Goal: Task Accomplishment & Management: Manage account settings

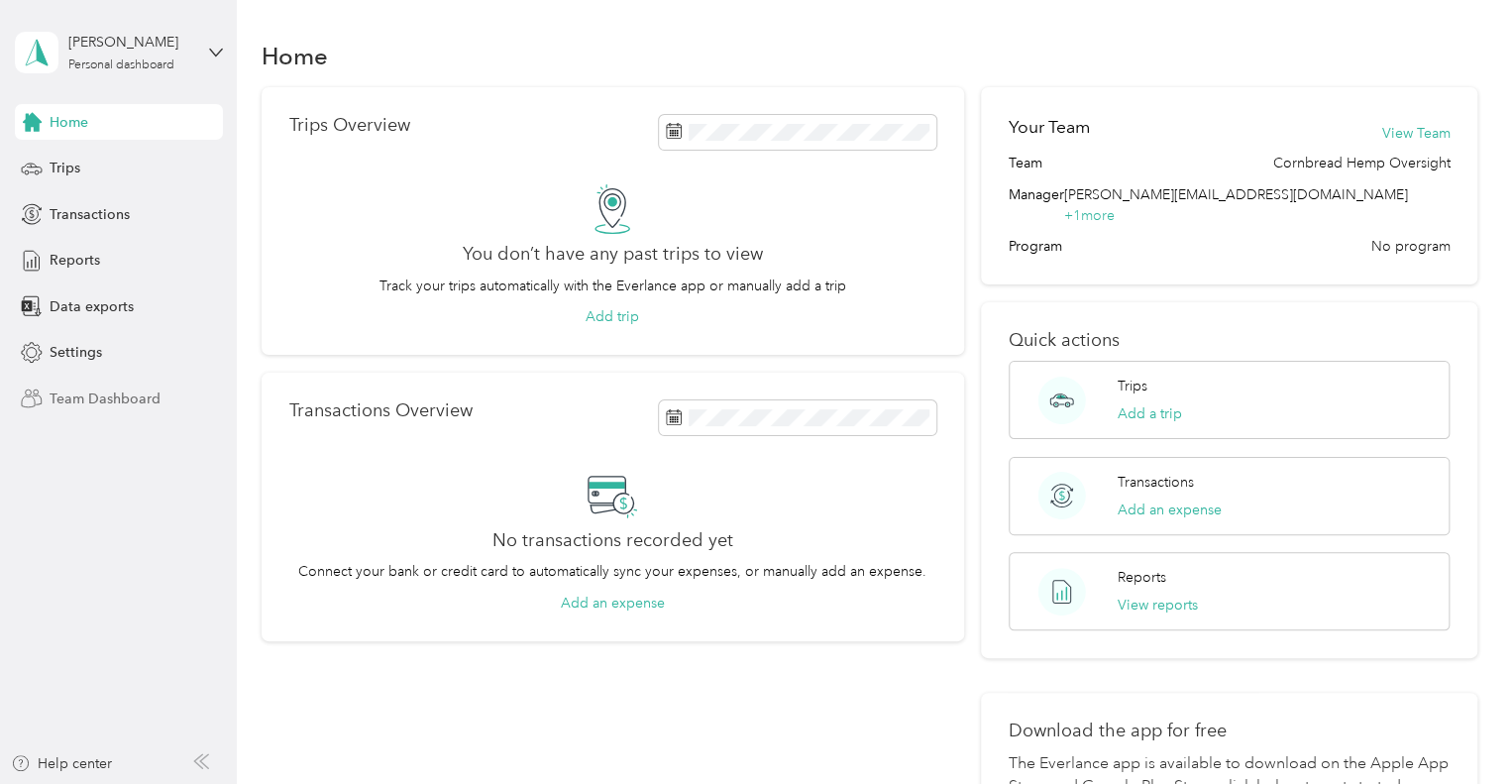
click at [74, 389] on span "Team Dashboard" at bounding box center [105, 398] width 111 height 21
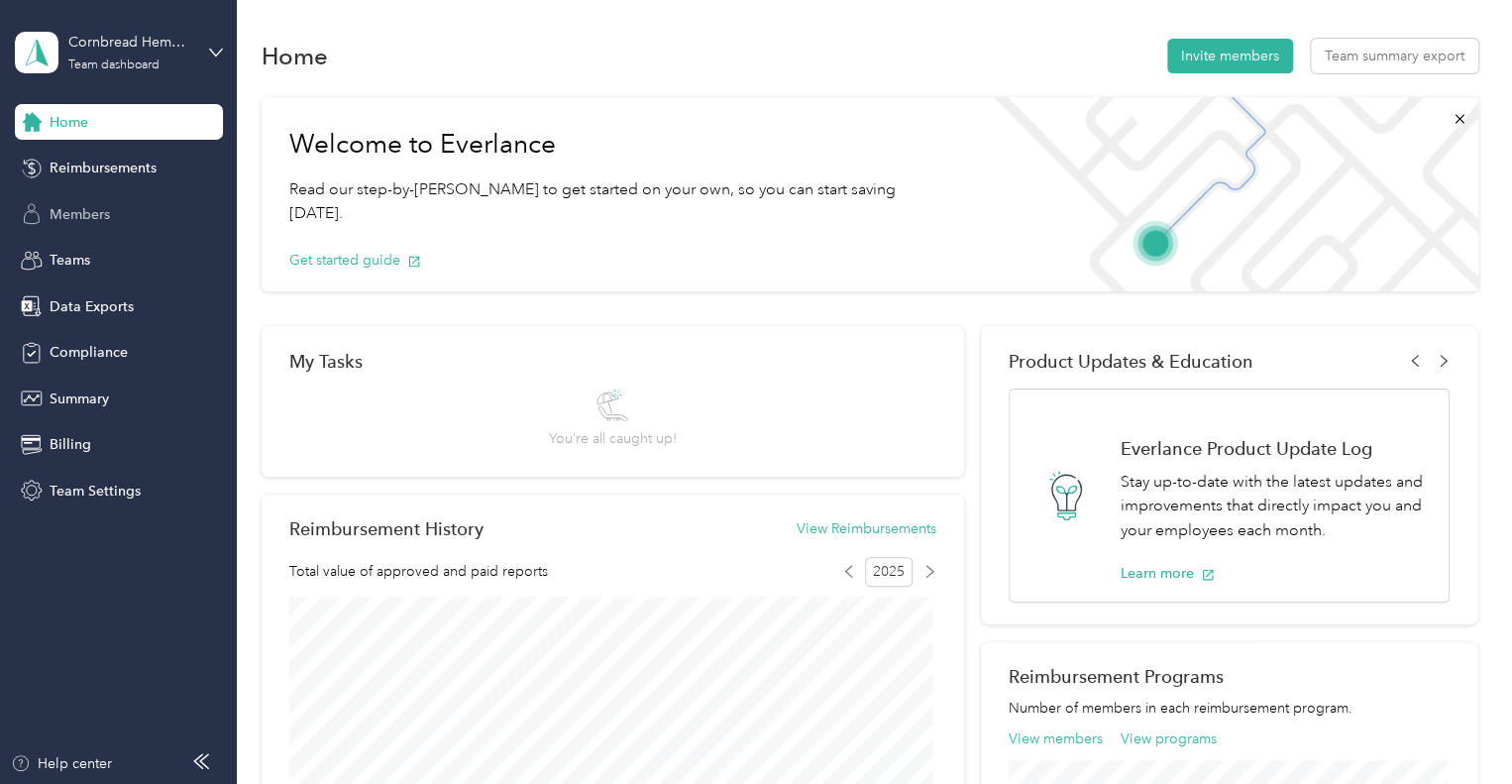
click at [91, 221] on span "Members" at bounding box center [80, 214] width 61 height 21
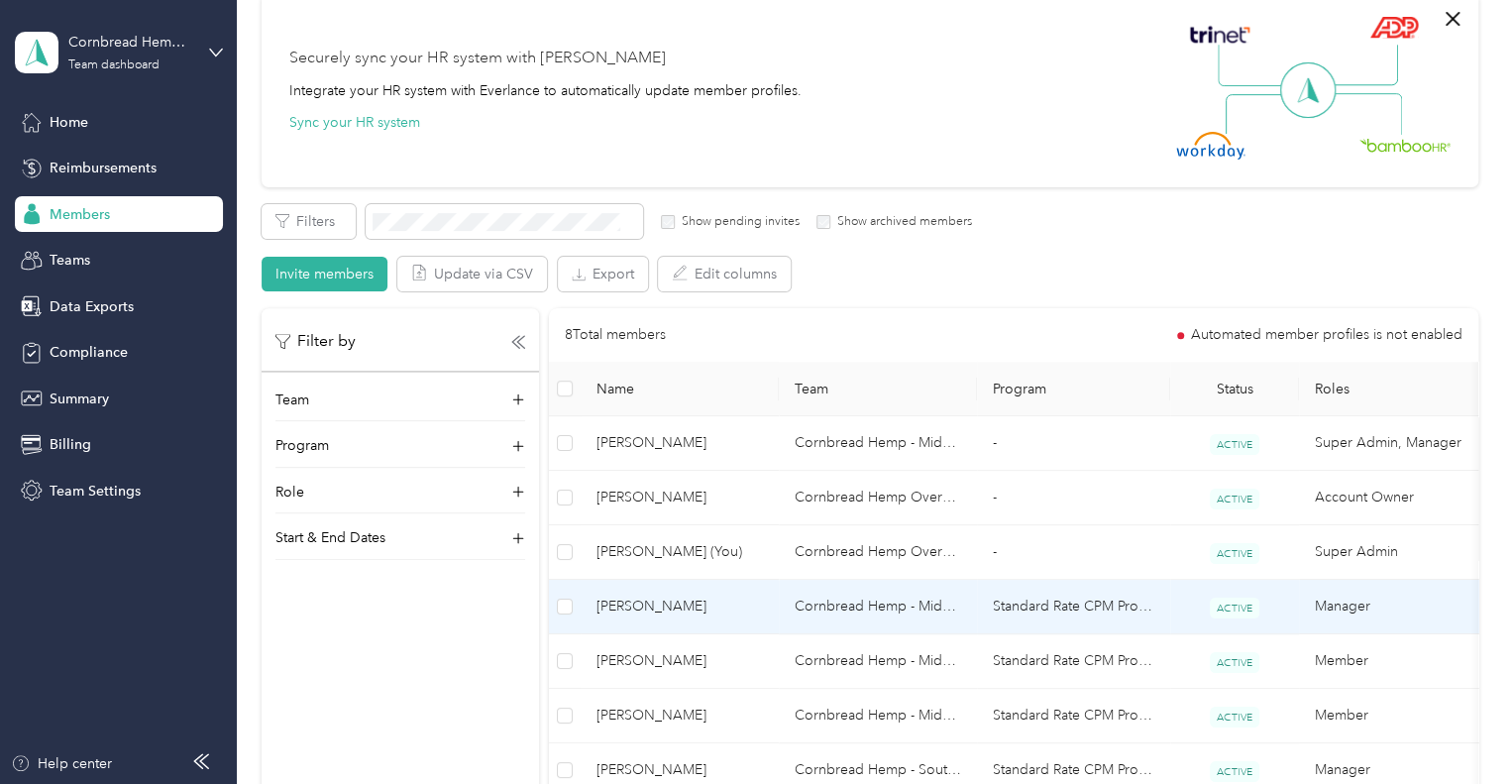
scroll to position [198, 0]
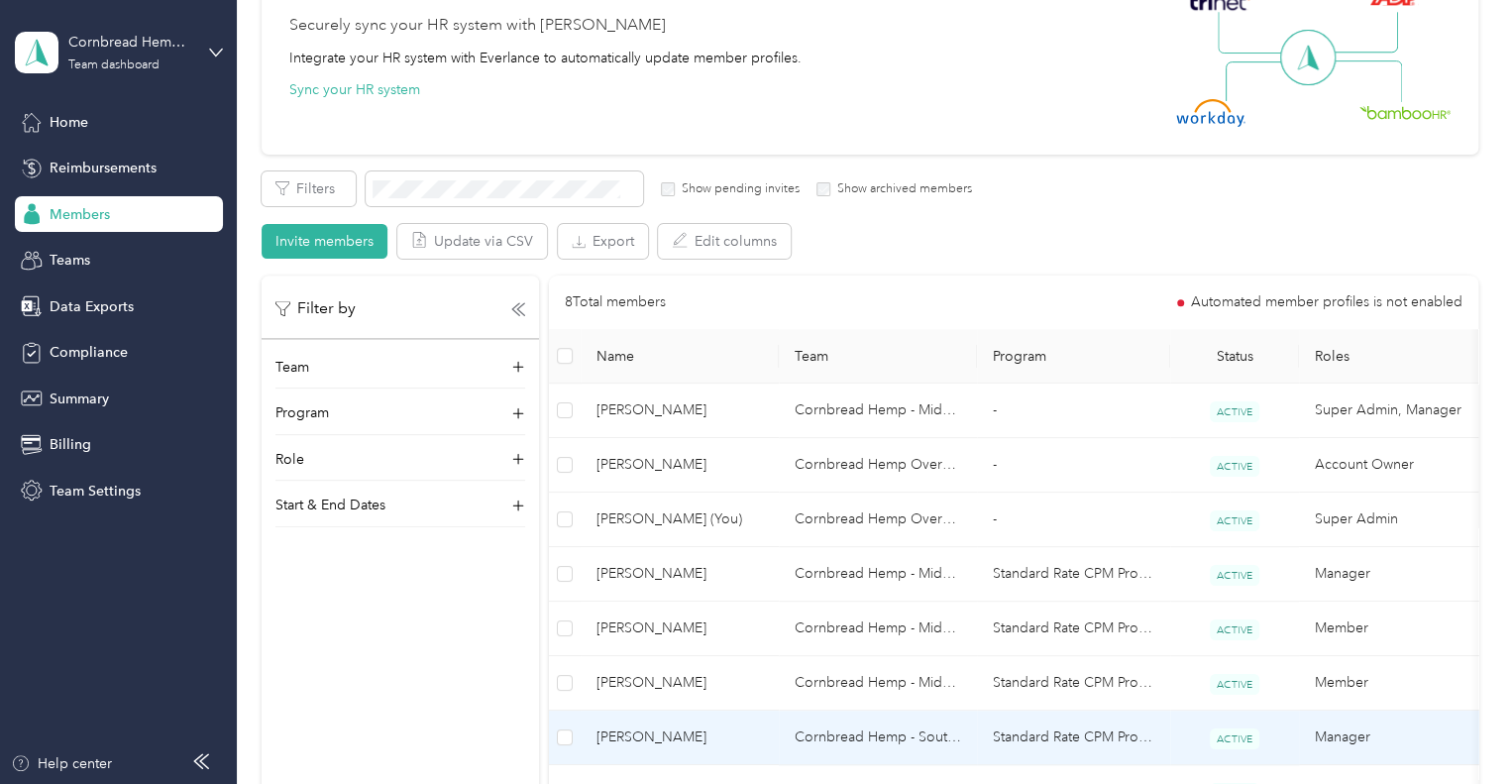
click at [678, 731] on span "[PERSON_NAME]" at bounding box center [679, 737] width 166 height 22
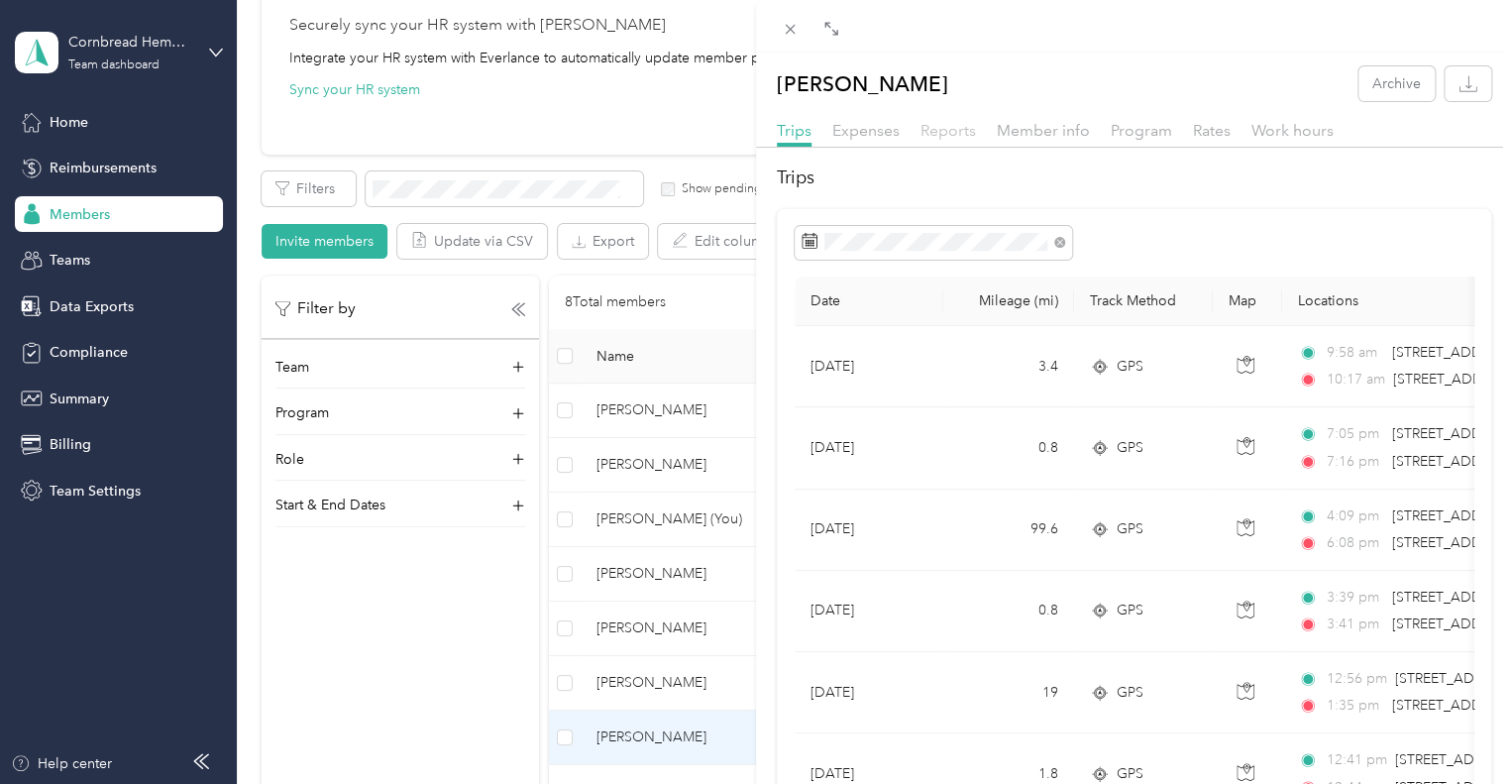
click at [944, 138] on span "Reports" at bounding box center [948, 130] width 56 height 19
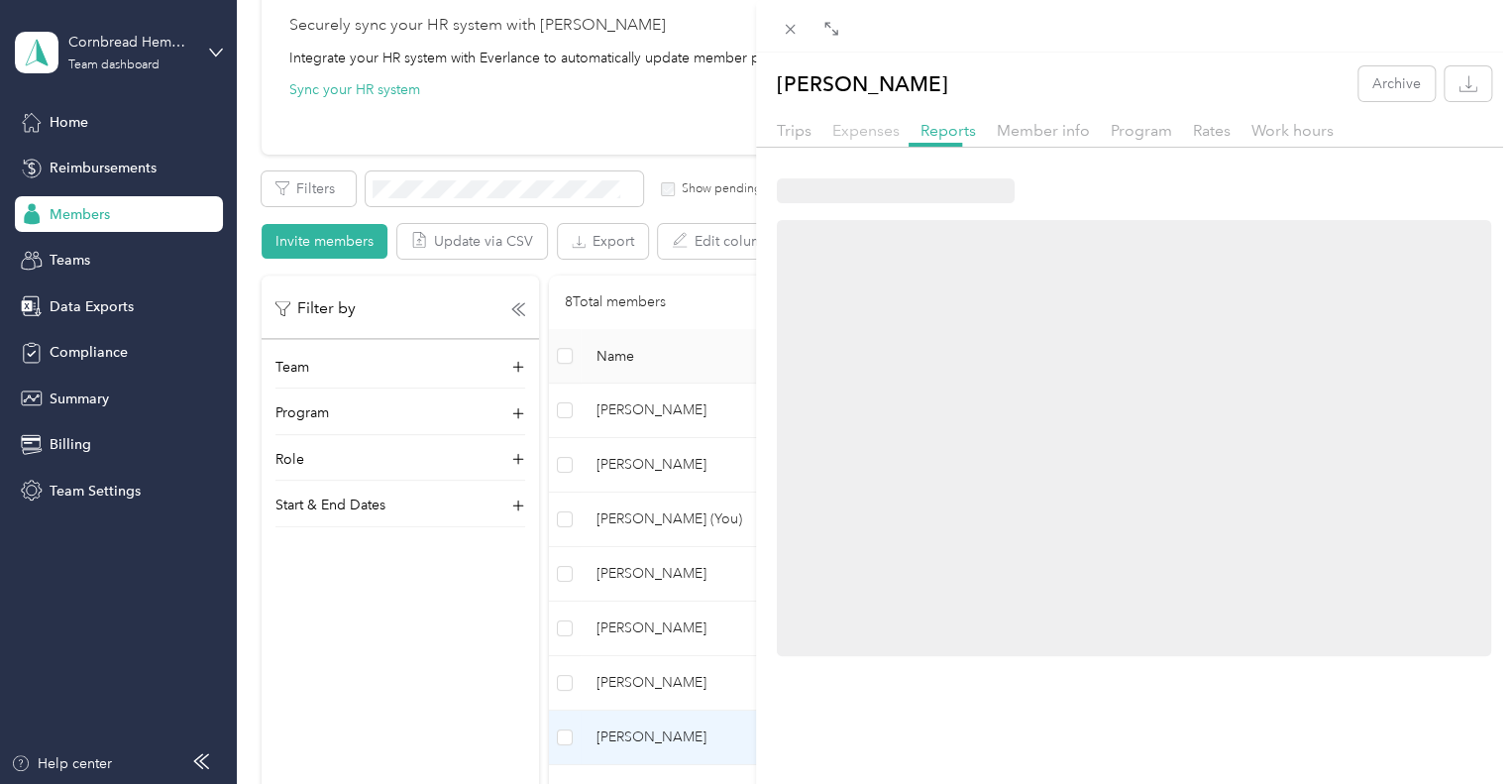
click at [878, 133] on span "Expenses" at bounding box center [866, 130] width 68 height 19
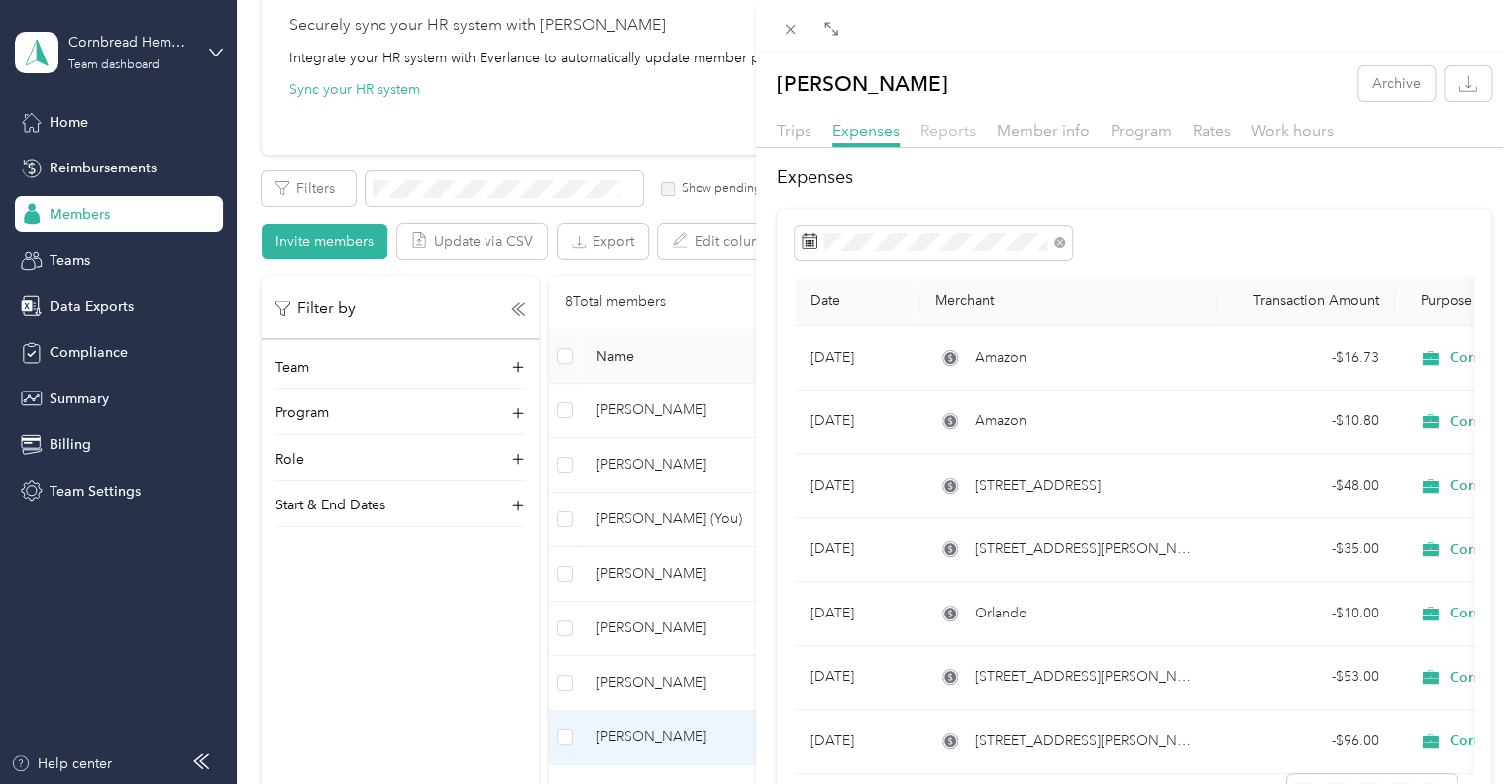
click at [927, 125] on span "Reports" at bounding box center [948, 130] width 56 height 19
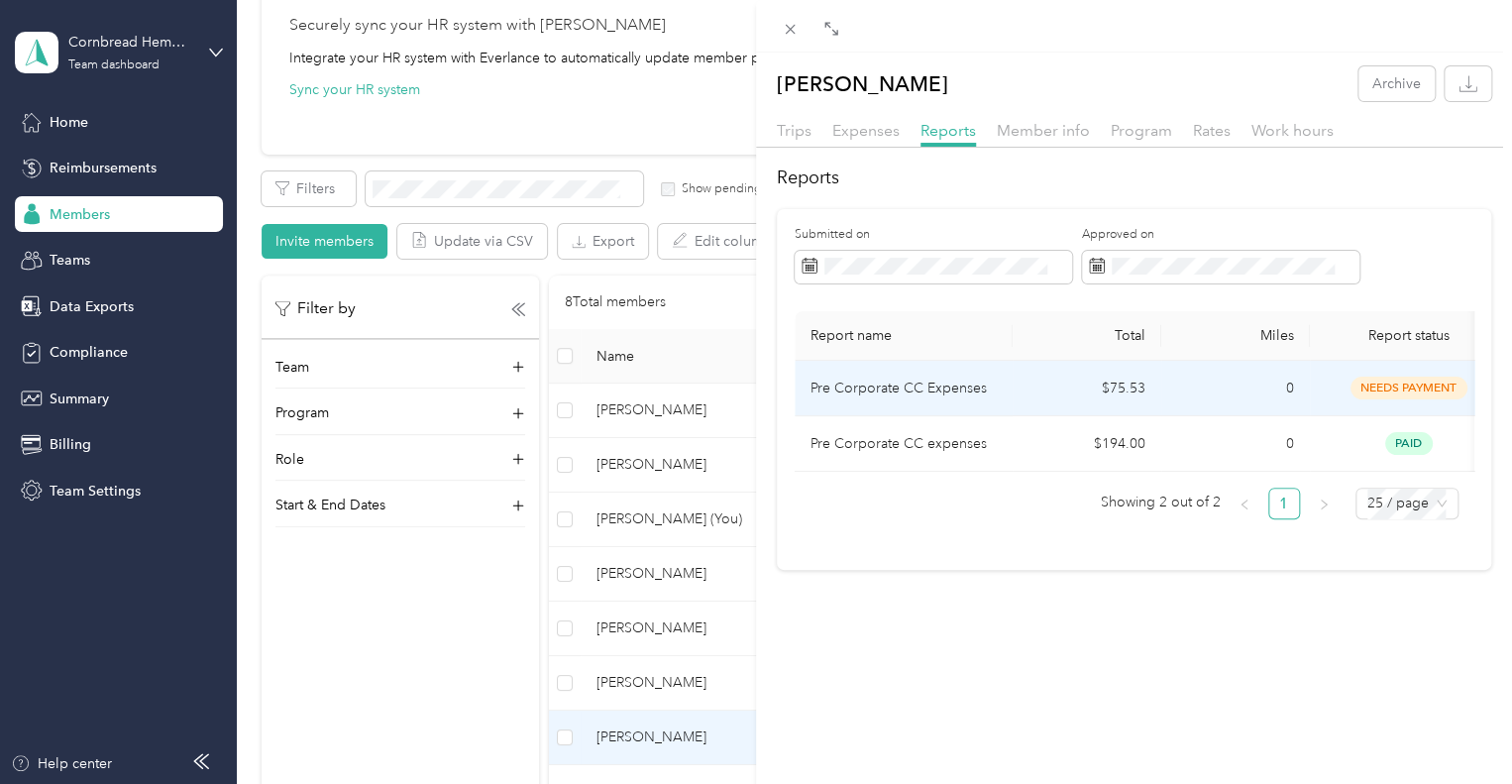
click at [933, 386] on p "Pre Corporate CC Expenses" at bounding box center [903, 389] width 186 height 22
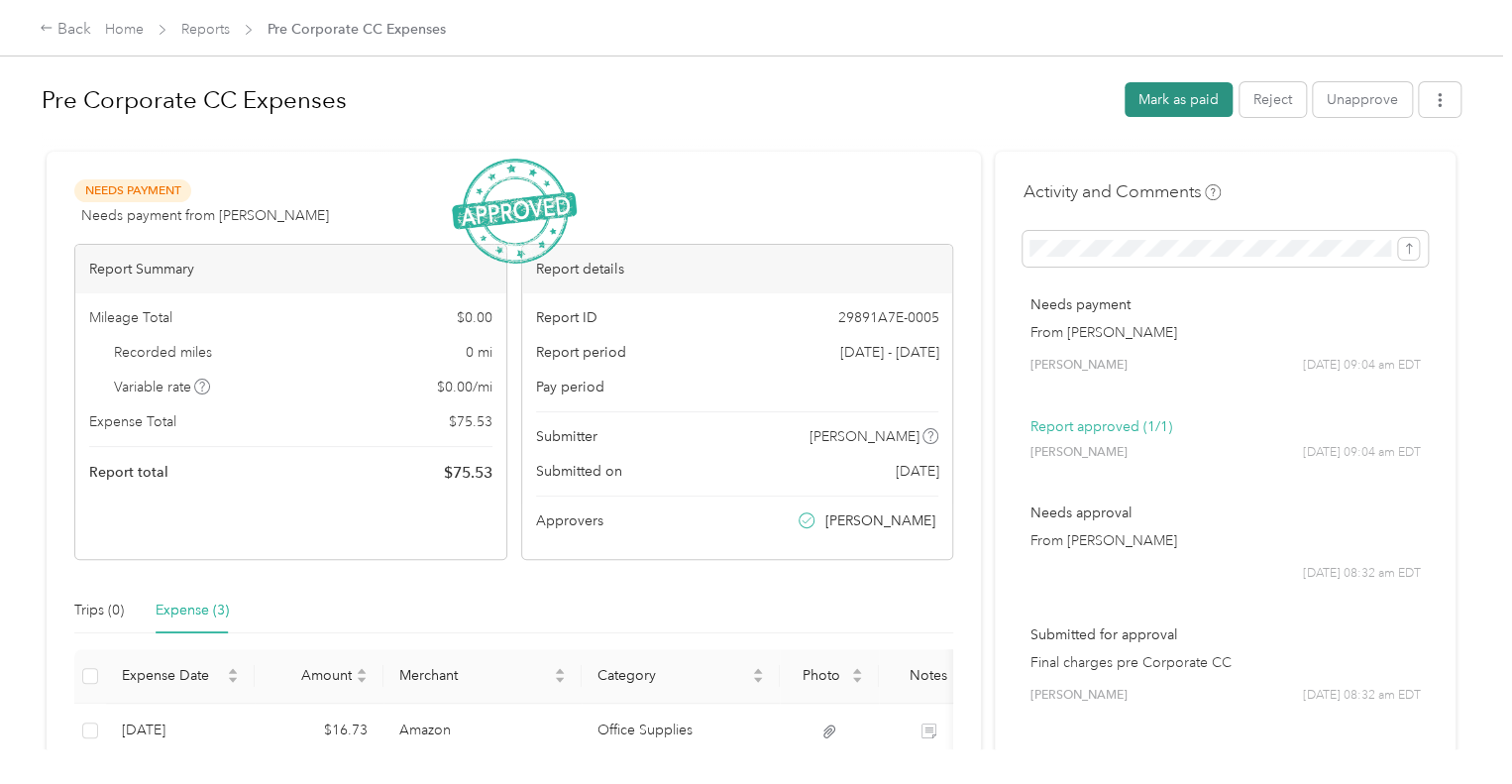
click at [1173, 106] on button "Mark as paid" at bounding box center [1178, 99] width 108 height 35
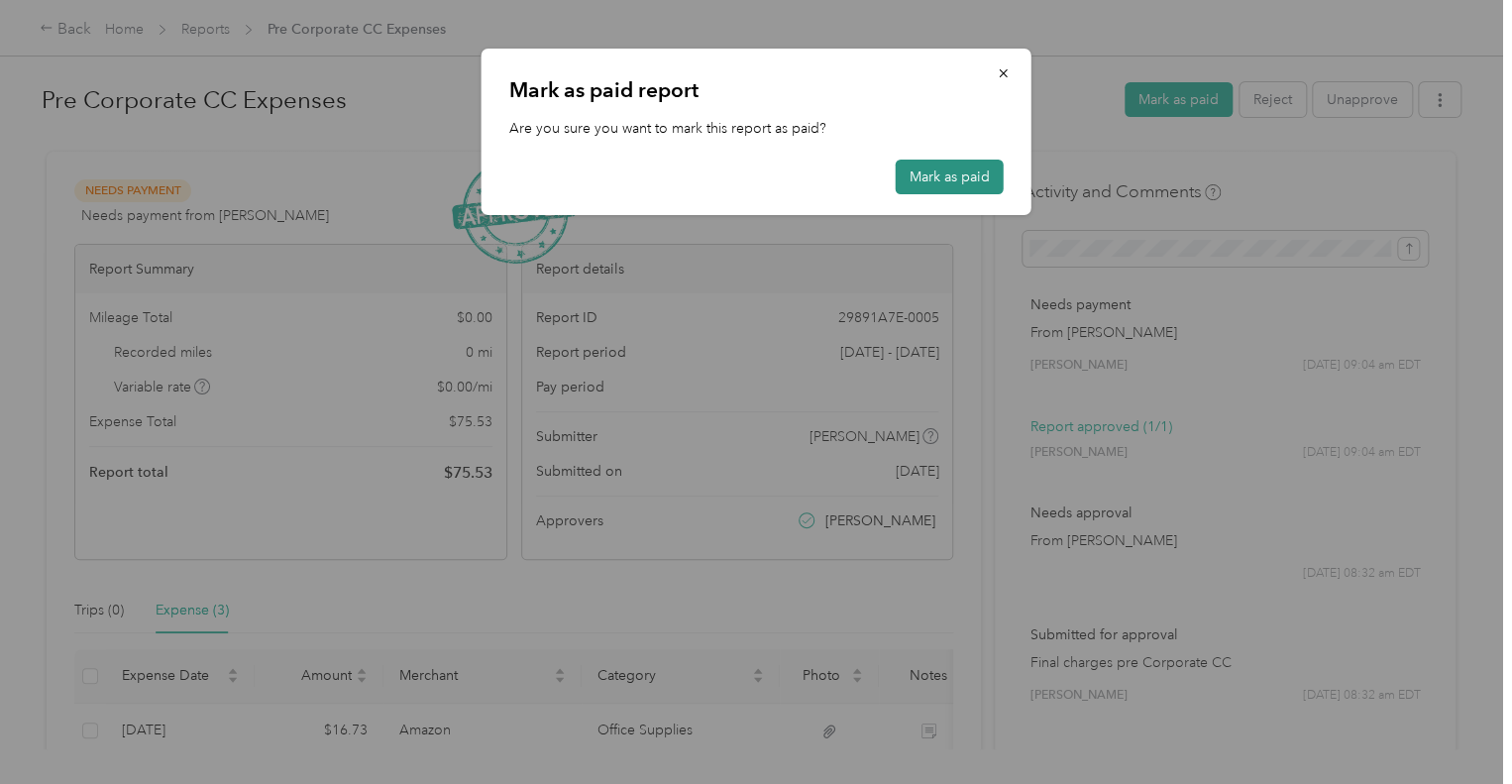
click at [964, 176] on button "Mark as paid" at bounding box center [949, 176] width 108 height 35
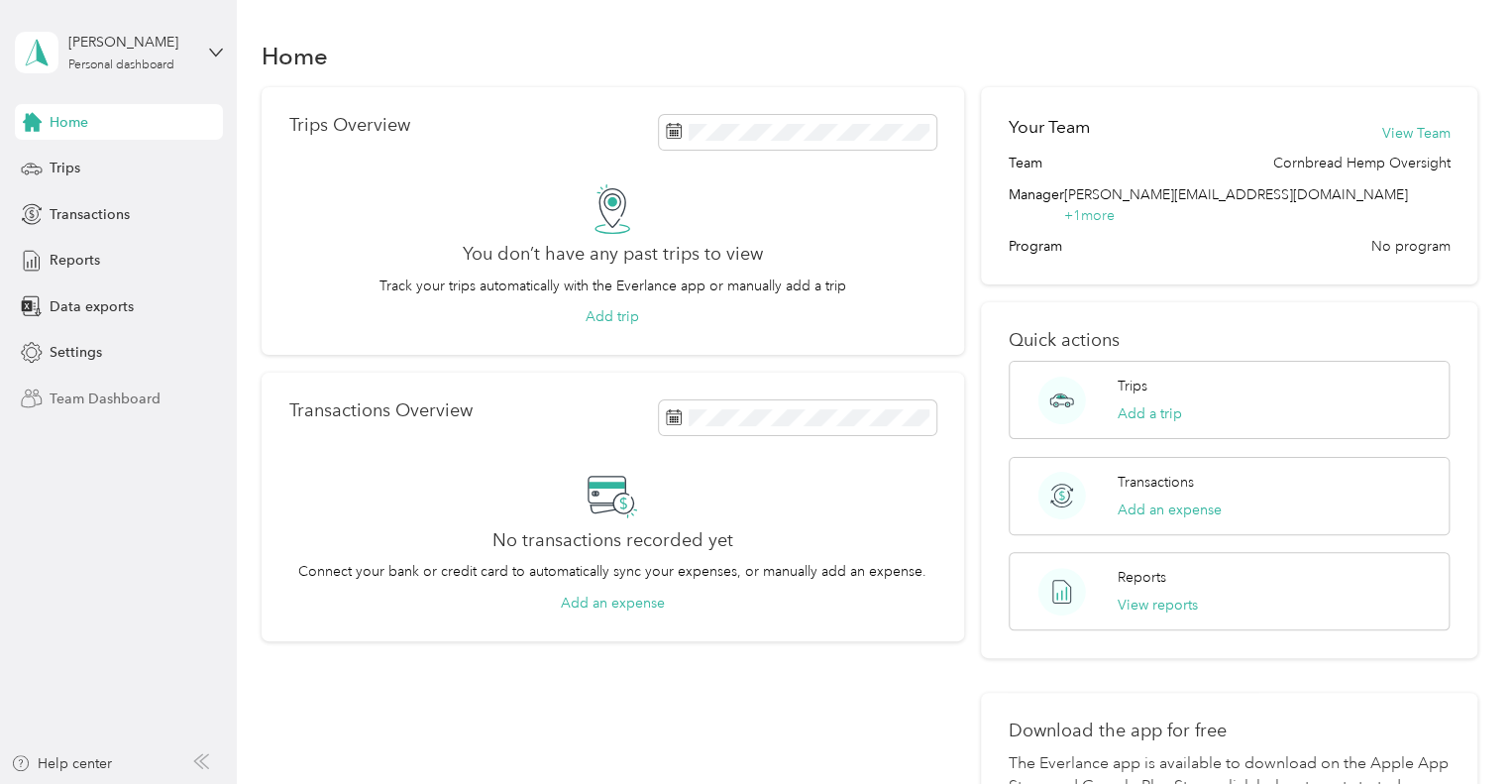
click at [98, 392] on span "Team Dashboard" at bounding box center [105, 398] width 111 height 21
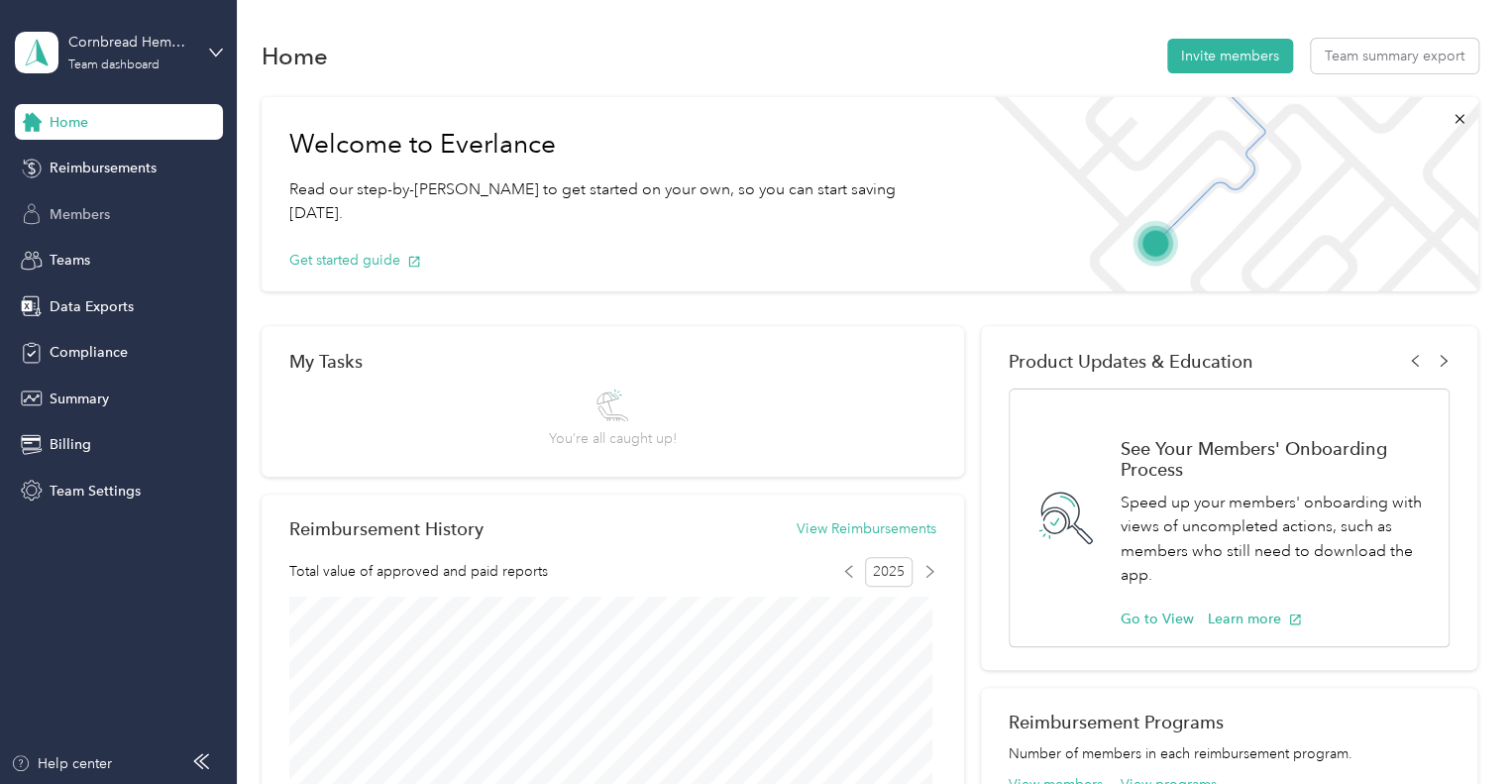
click at [95, 216] on span "Members" at bounding box center [80, 214] width 61 height 21
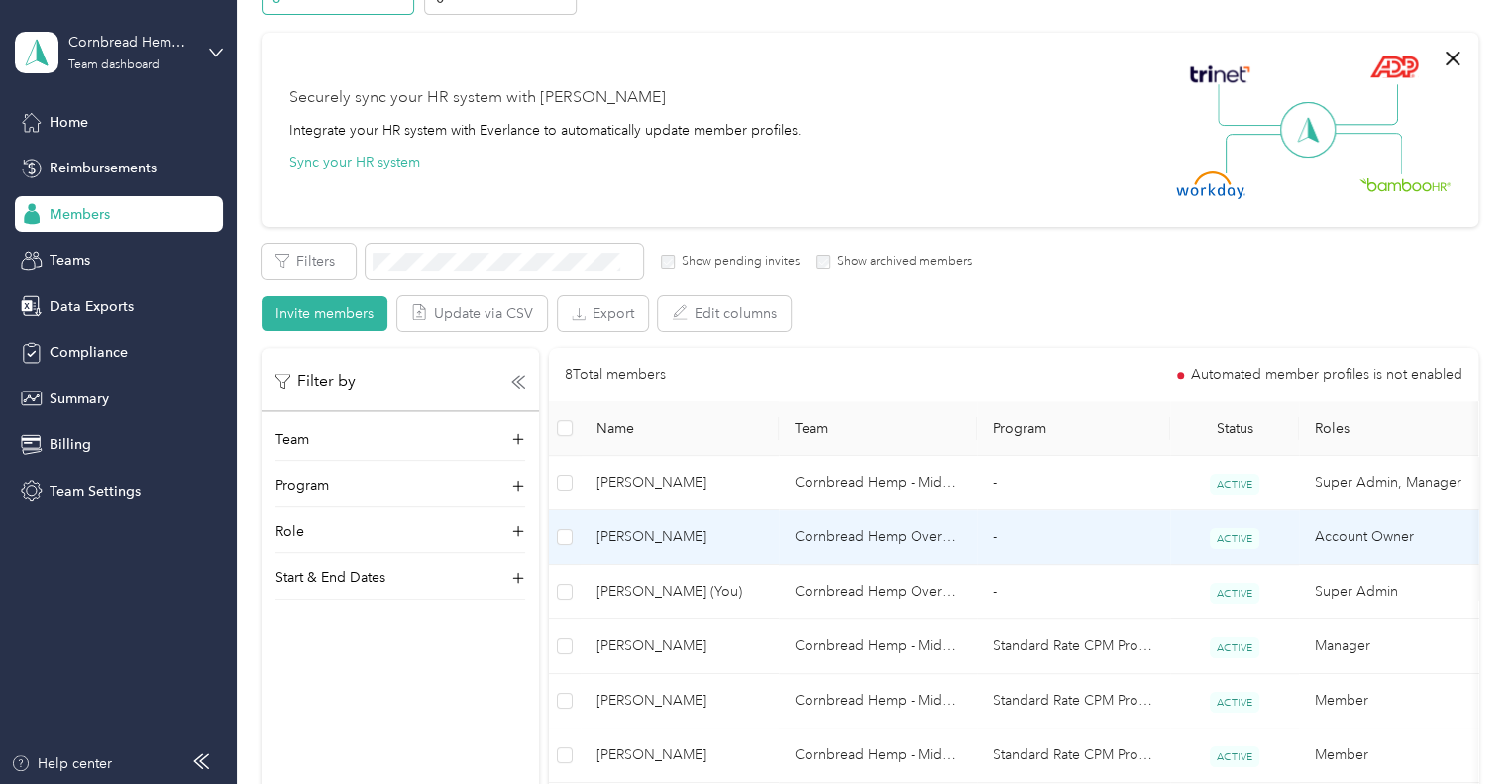
scroll to position [198, 0]
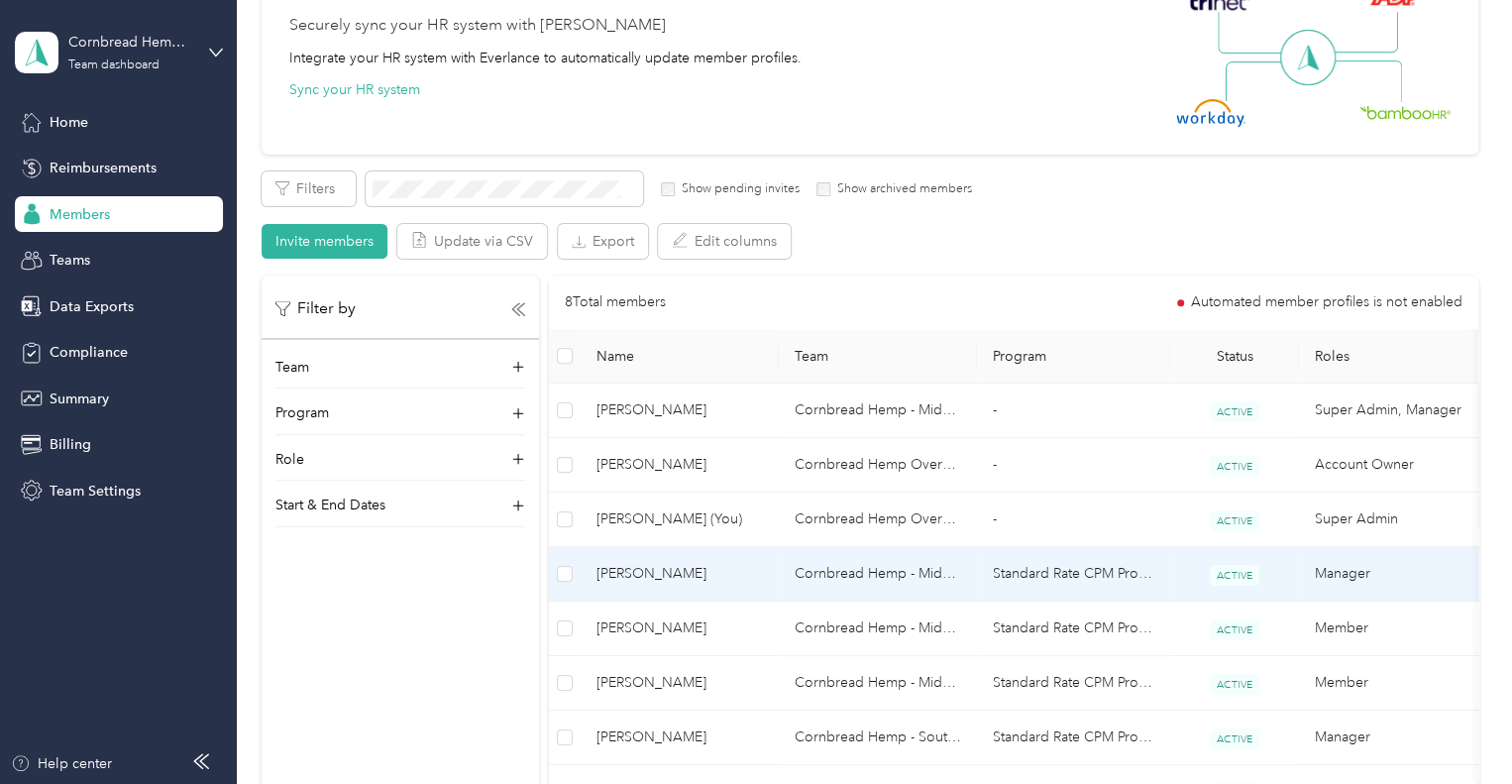
click at [679, 568] on span "[PERSON_NAME]" at bounding box center [679, 573] width 166 height 22
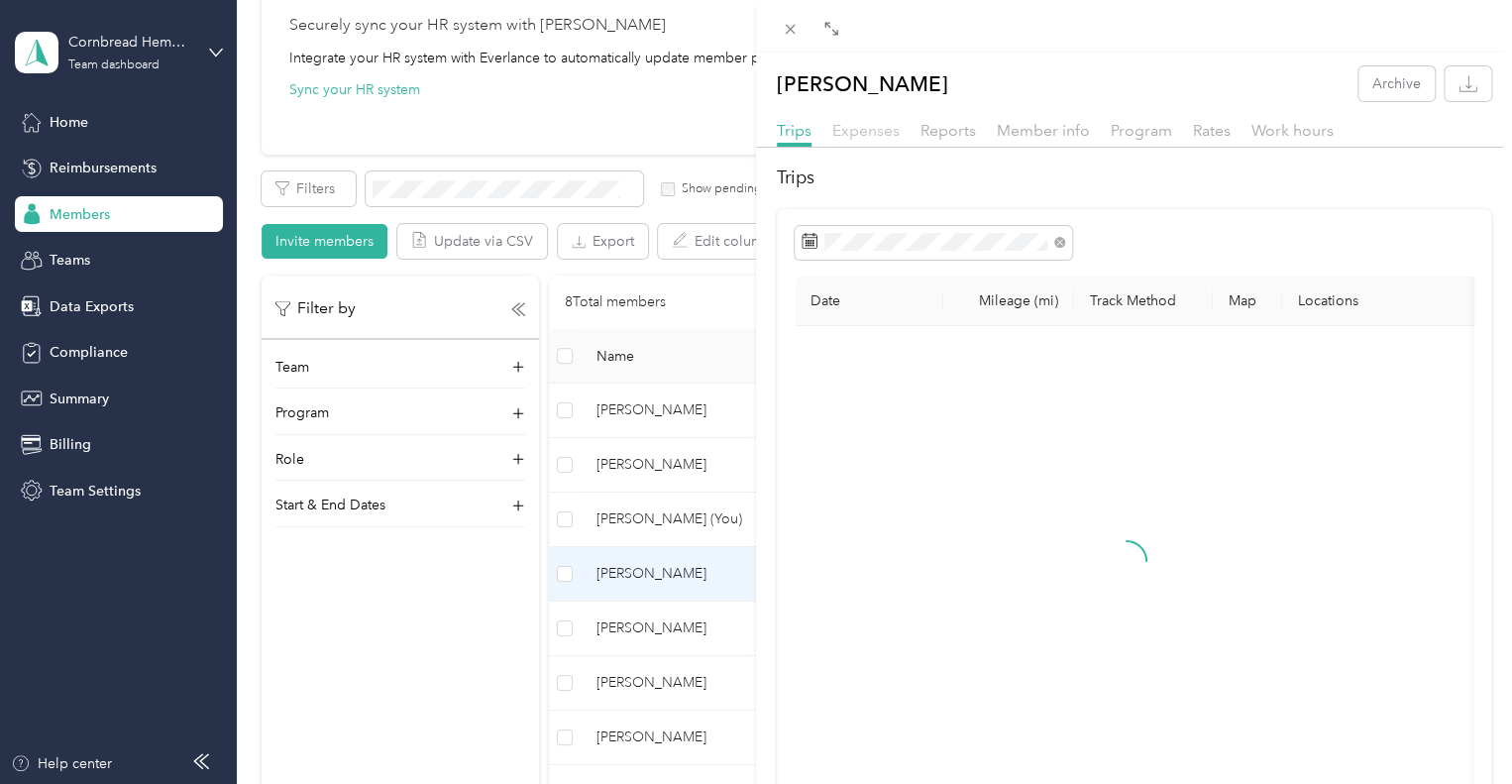
click at [860, 136] on span "Expenses" at bounding box center [866, 130] width 68 height 19
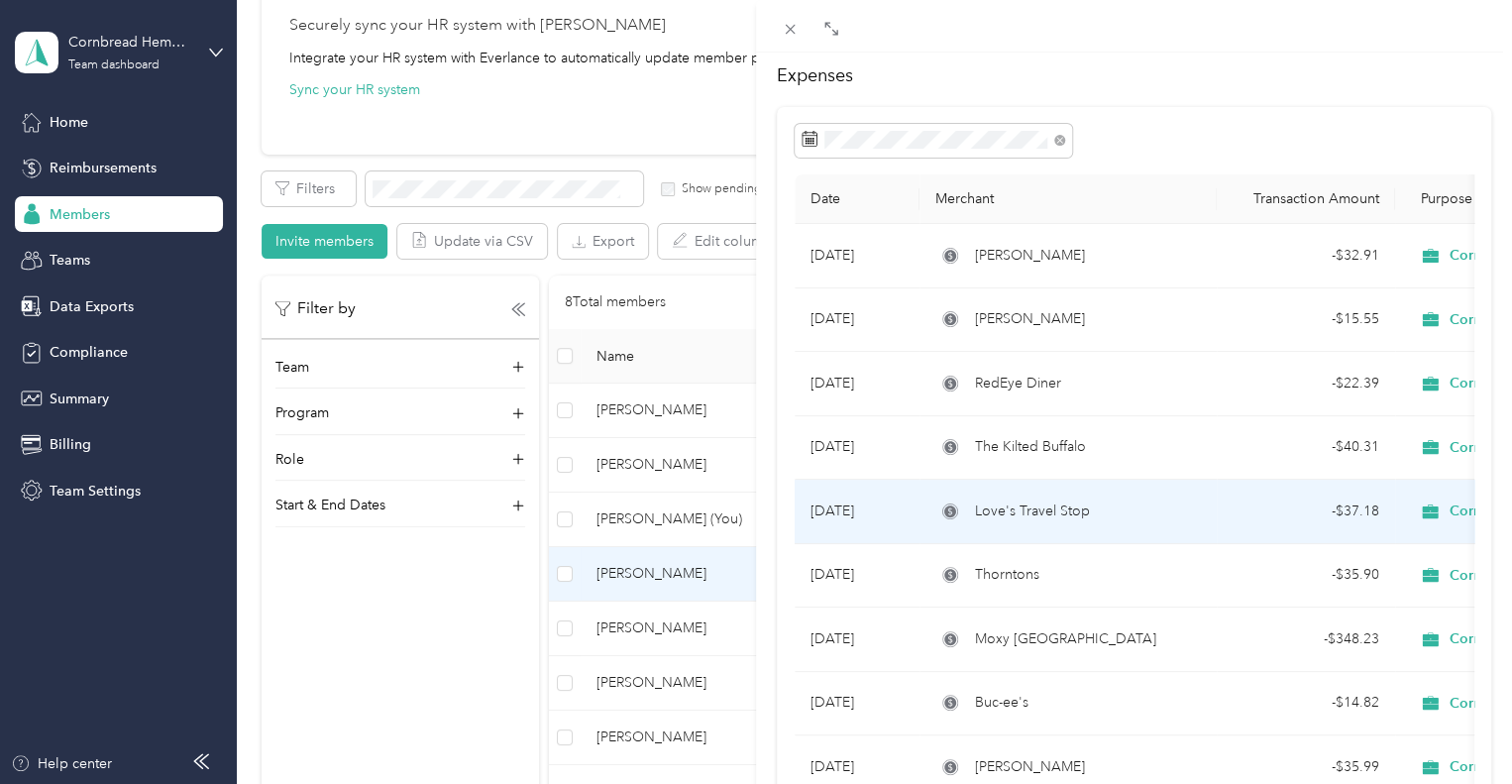
scroll to position [99, 0]
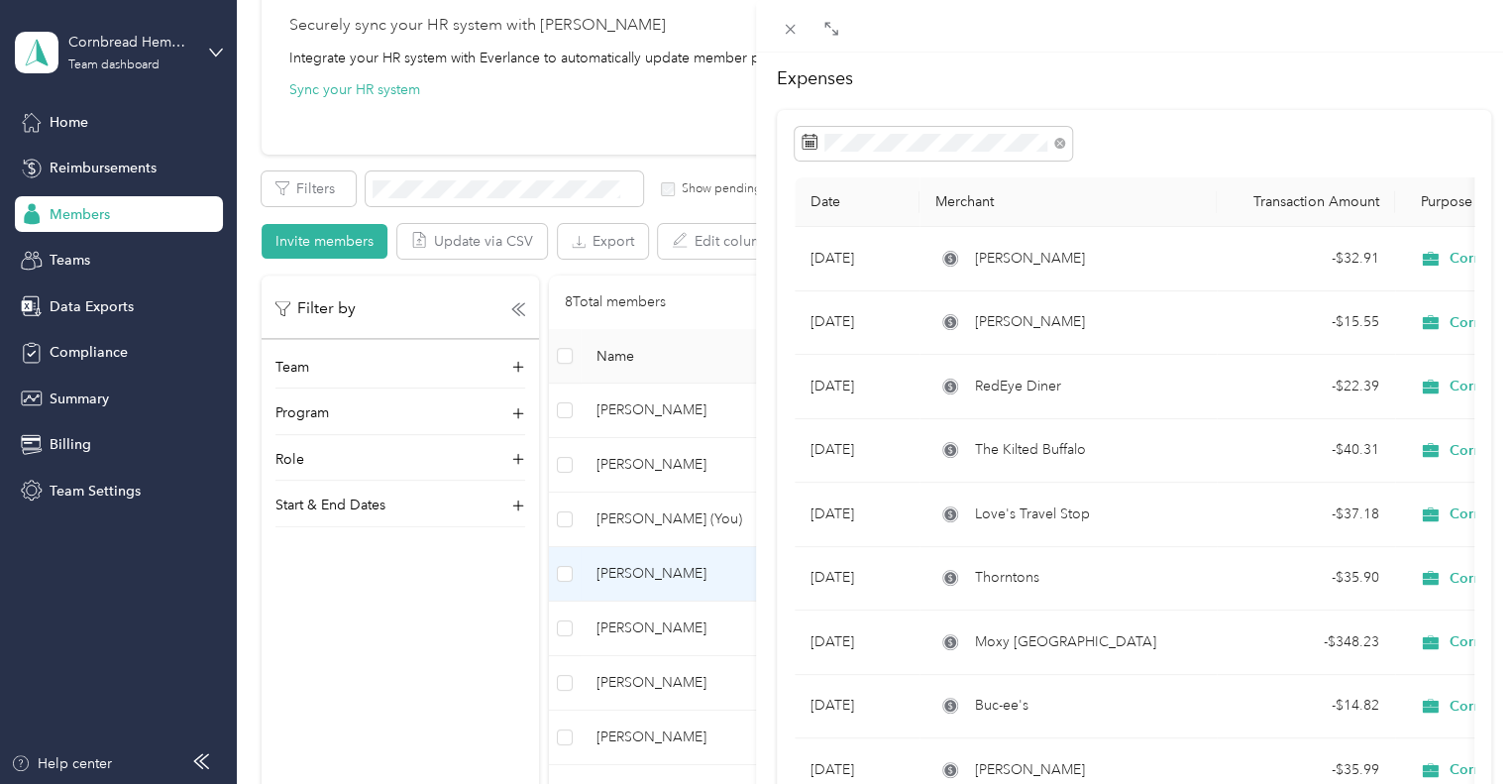
click at [646, 635] on div "William Morgan Archive Trips Expenses Reports Member info Program Rates Work ho…" at bounding box center [756, 392] width 1512 height 784
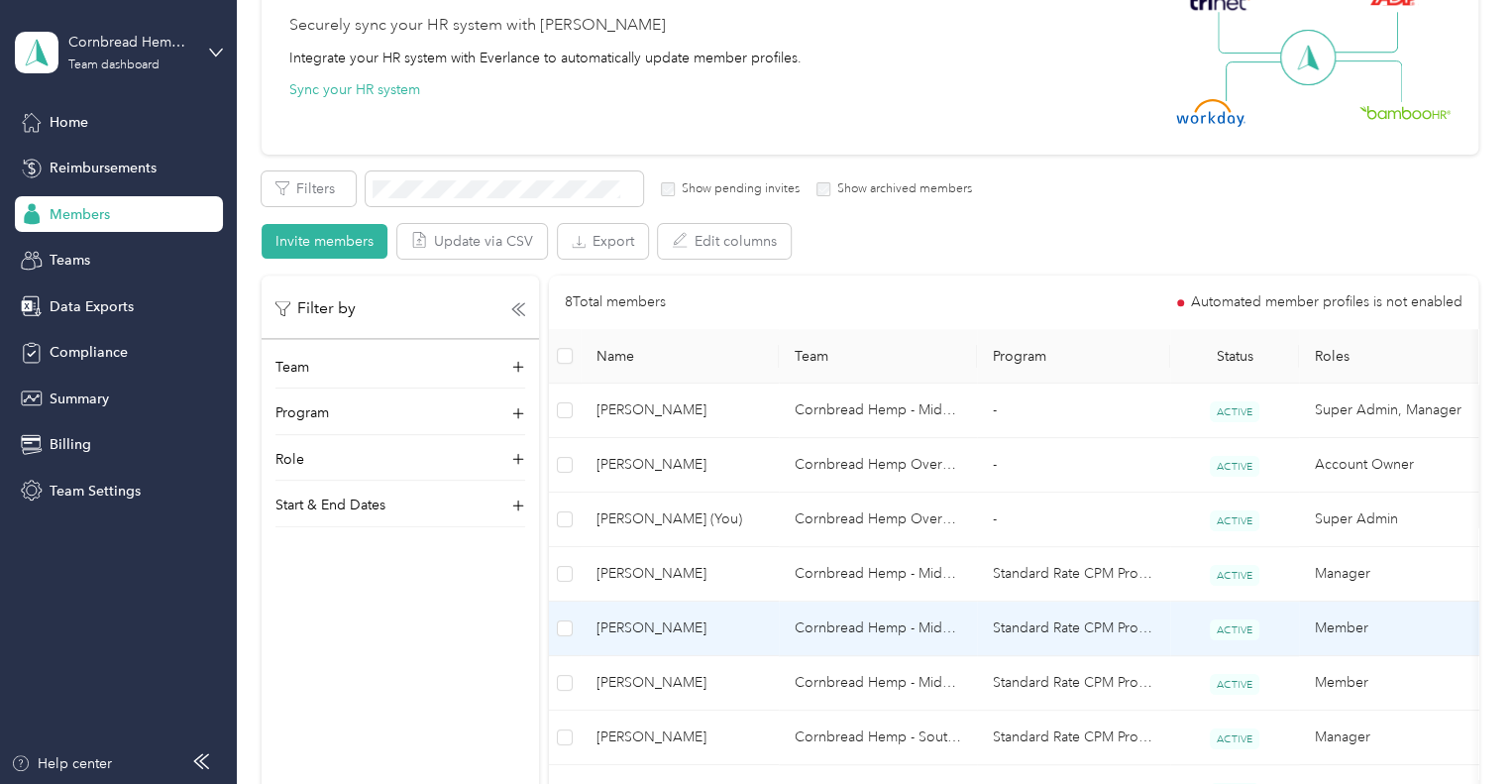
click at [631, 627] on span "[PERSON_NAME]" at bounding box center [679, 628] width 166 height 22
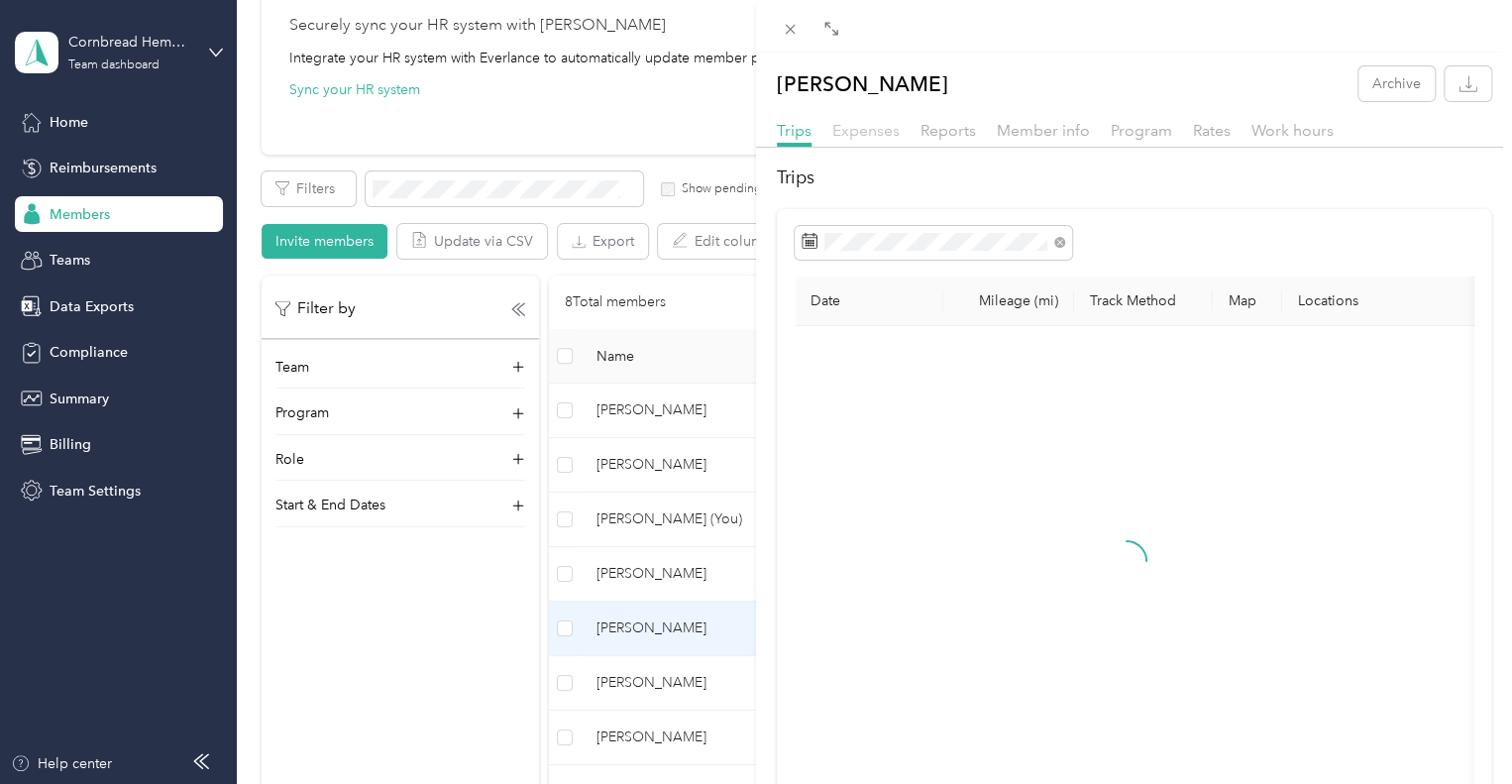
click at [859, 127] on span "Expenses" at bounding box center [866, 130] width 68 height 19
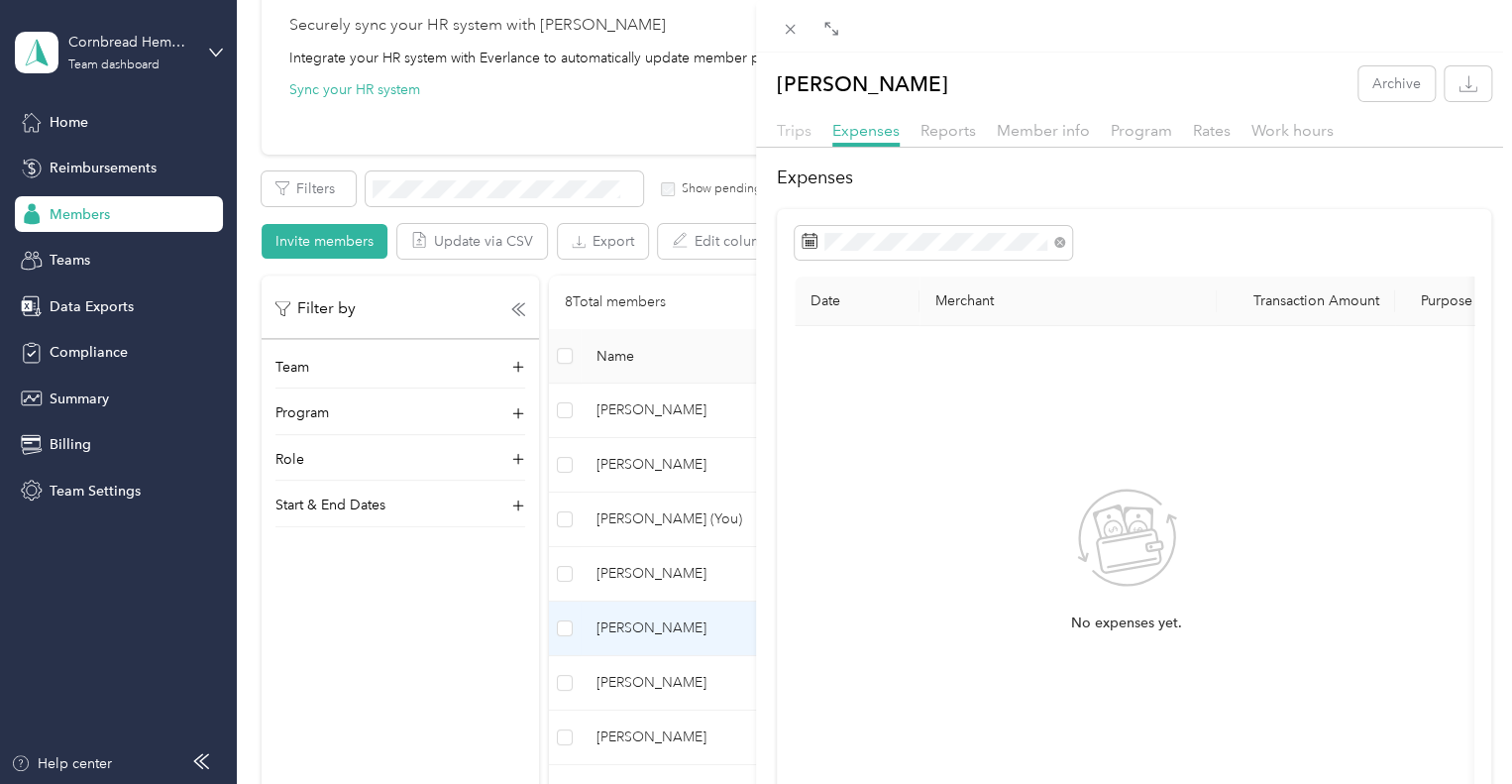
click at [798, 130] on span "Trips" at bounding box center [794, 130] width 35 height 19
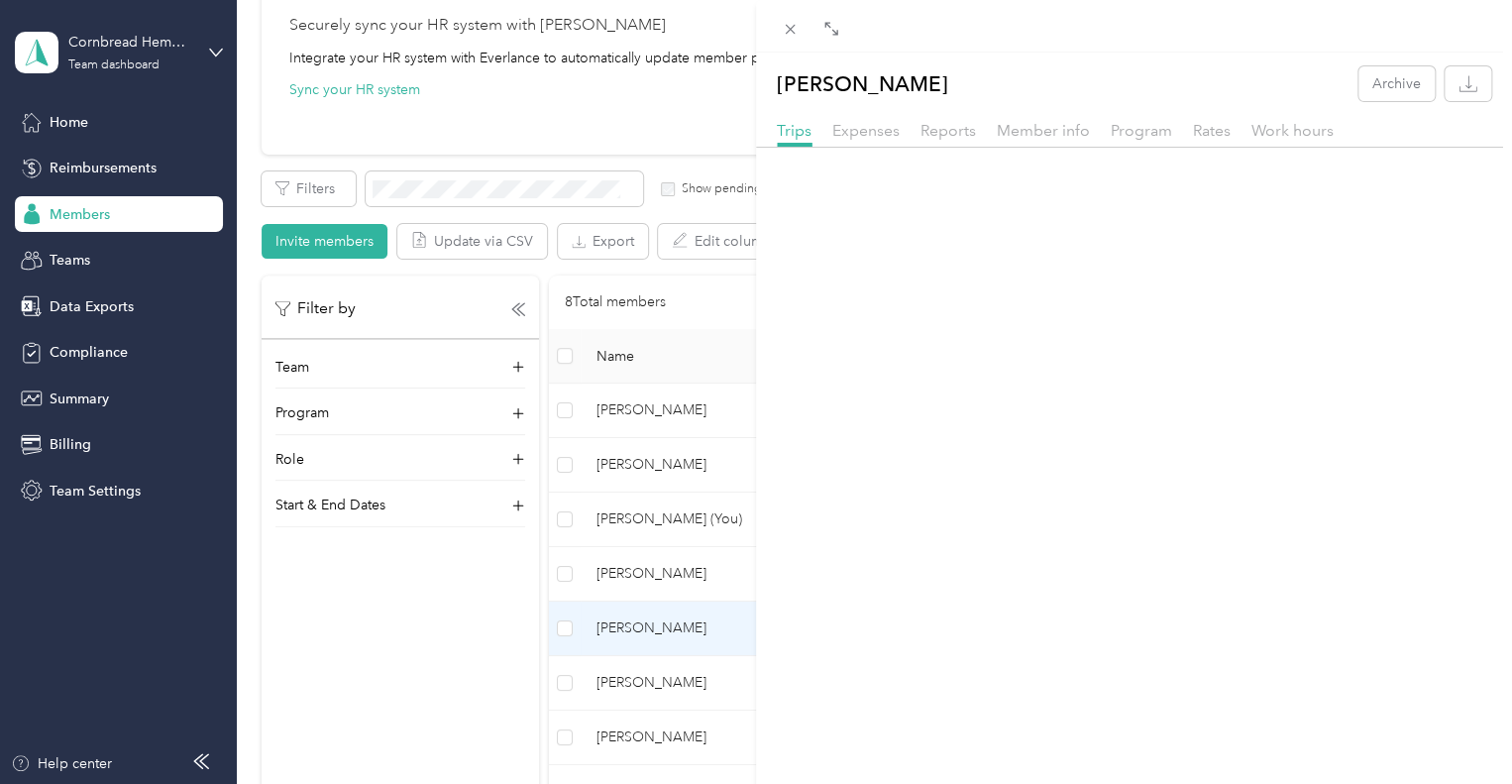
click at [853, 136] on span "Expenses" at bounding box center [866, 130] width 68 height 19
